Goal: Task Accomplishment & Management: Use online tool/utility

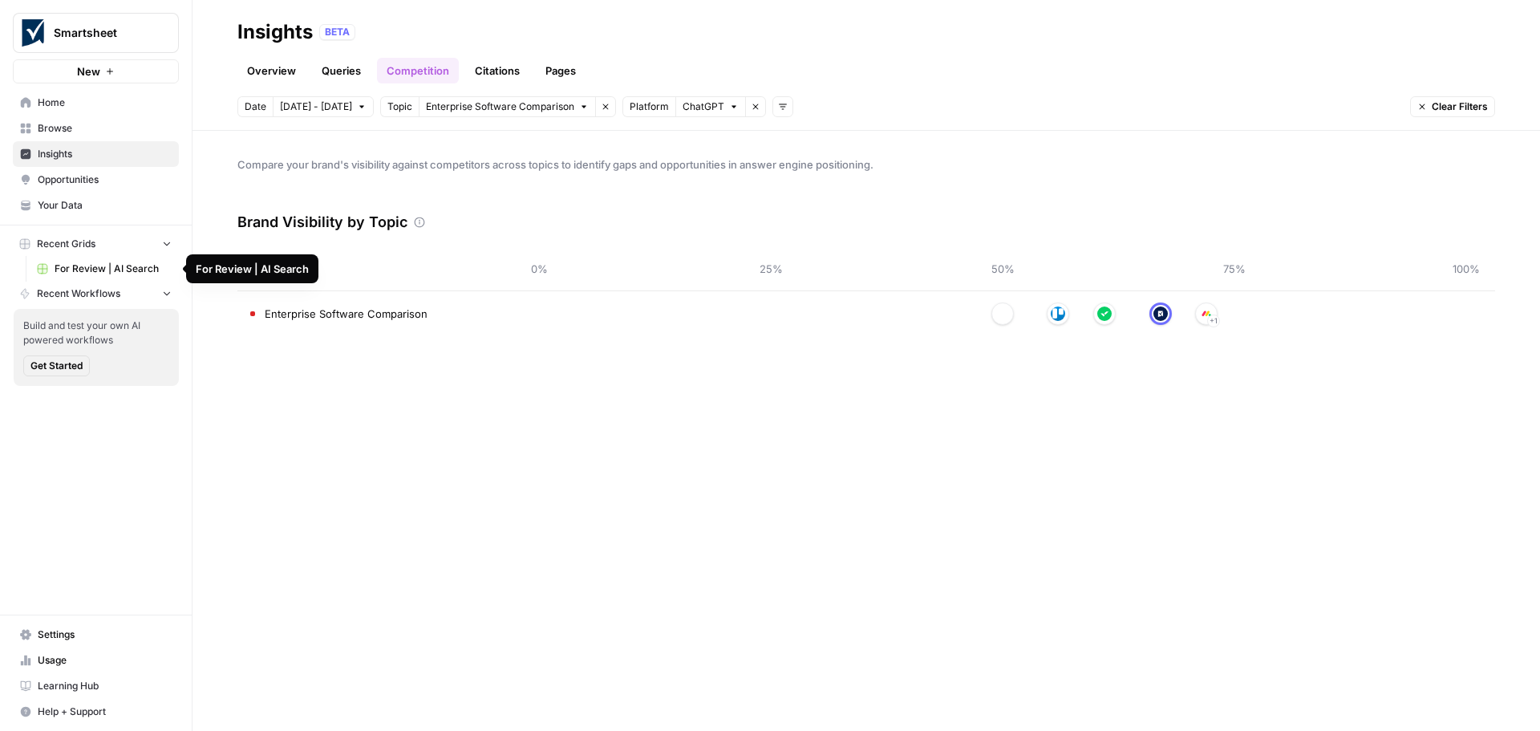
click at [91, 270] on span "For Review | AI Search" at bounding box center [113, 268] width 117 height 14
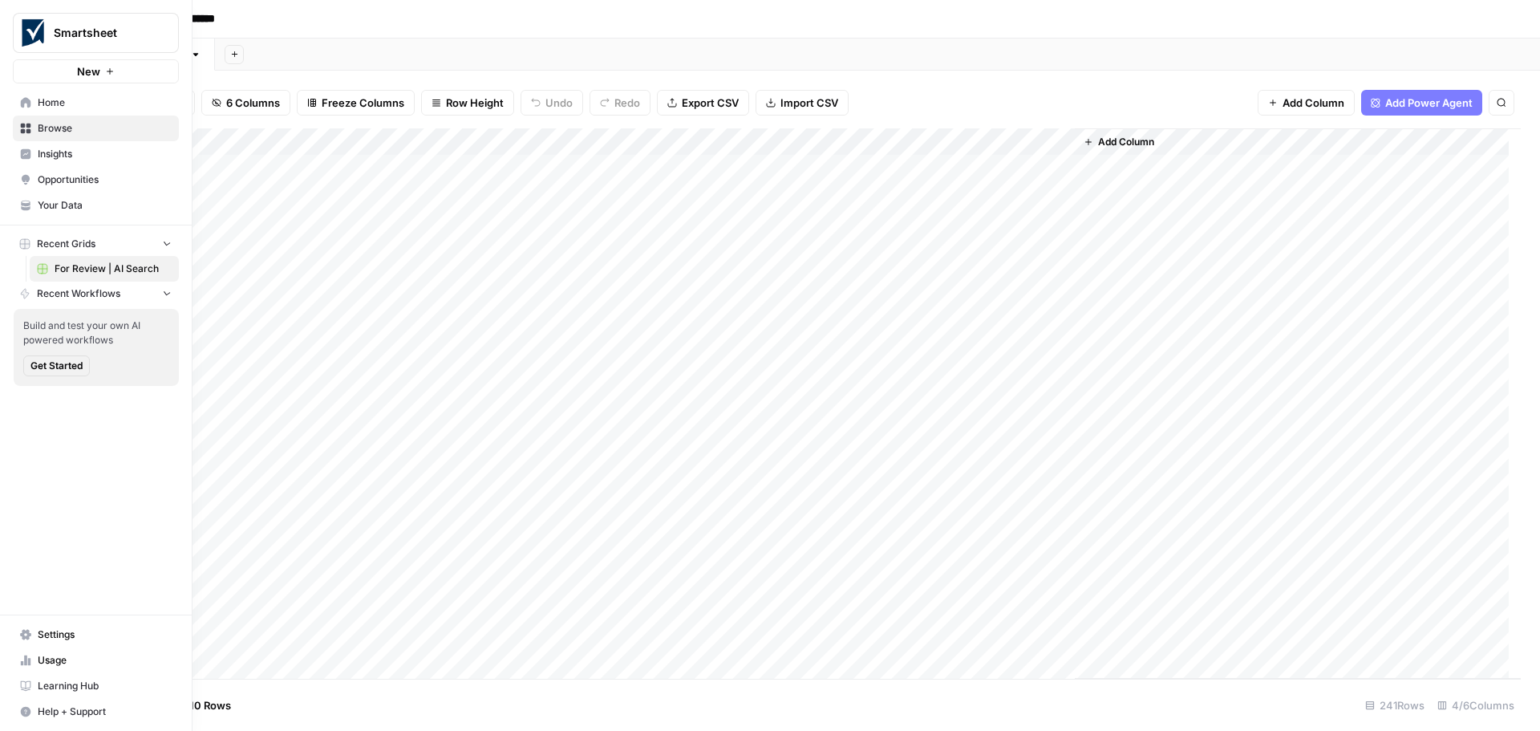
click at [18, 100] on link "Home" at bounding box center [96, 103] width 166 height 26
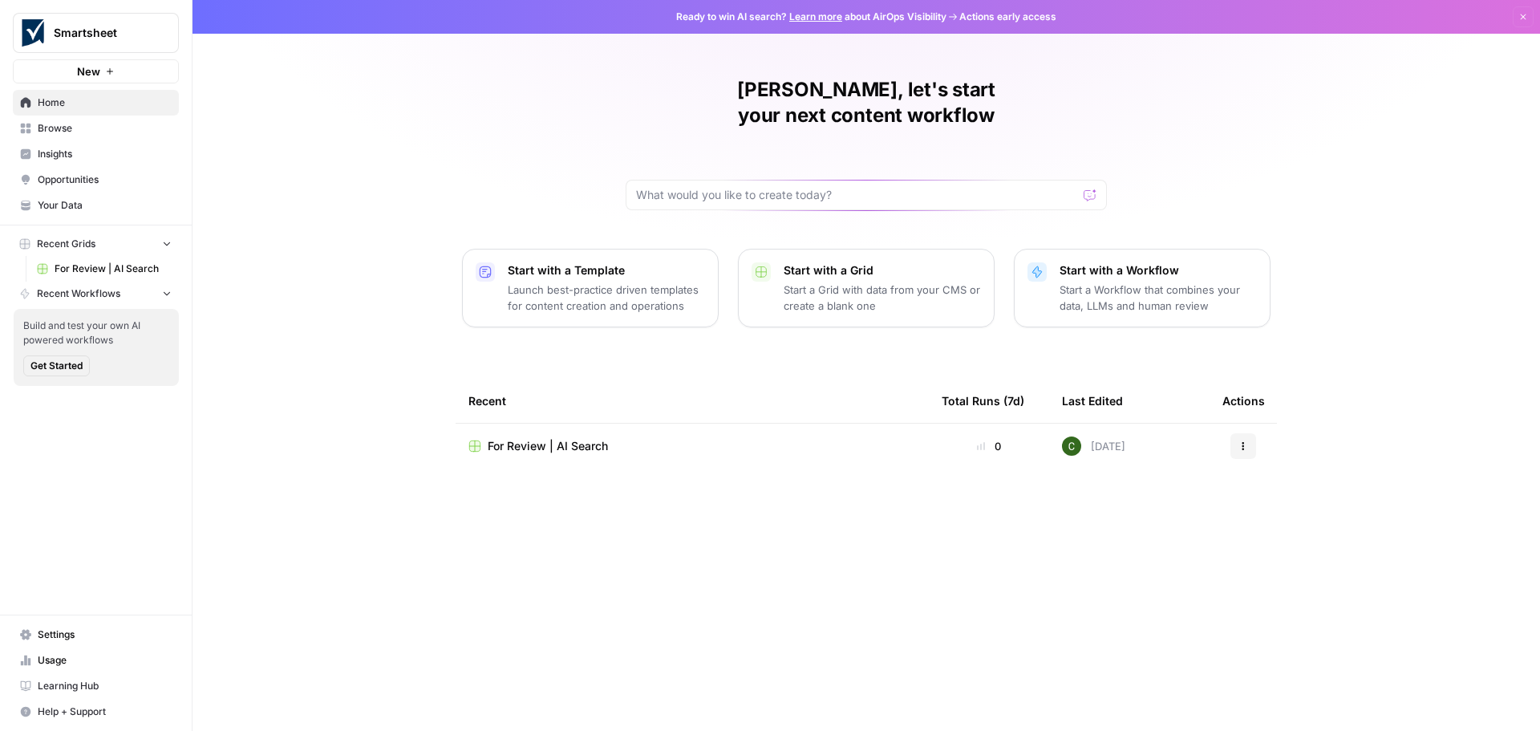
click at [1153, 282] on p "Start a Workflow that combines your data, LLMs and human review" at bounding box center [1158, 298] width 197 height 32
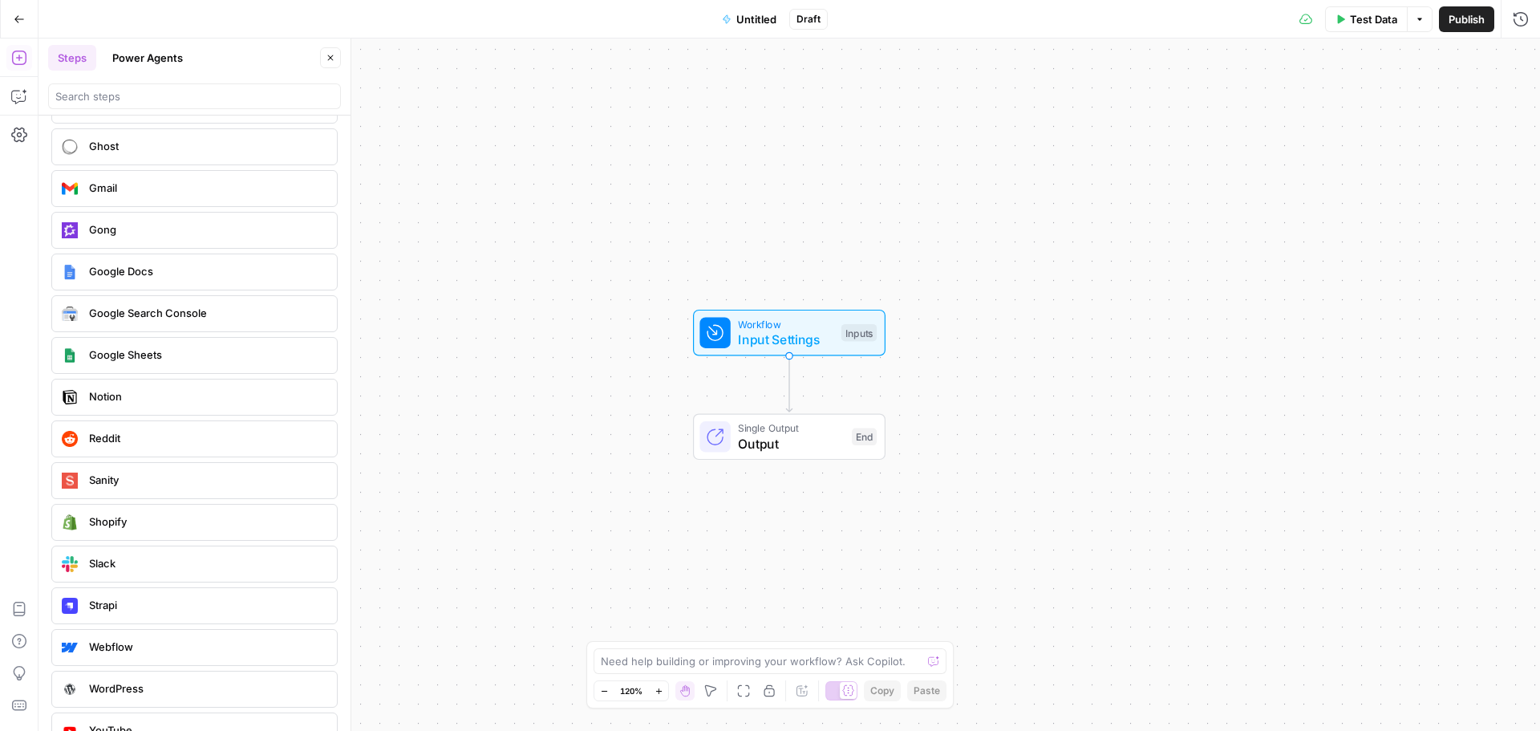
scroll to position [3302, 0]
